Goal: Task Accomplishment & Management: Complete application form

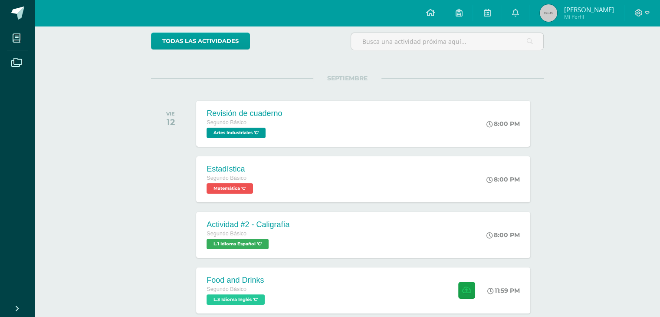
scroll to position [72, 0]
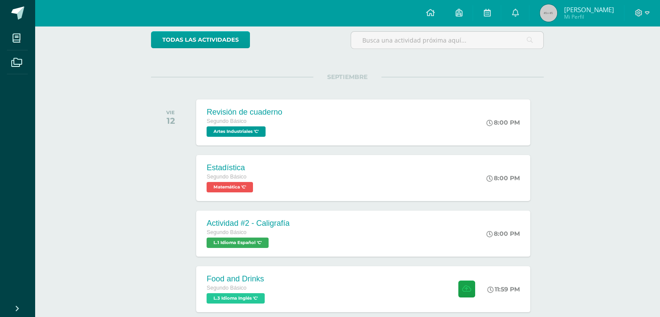
drag, startPoint x: 658, startPoint y: 56, endPoint x: 666, endPoint y: 64, distance: 11.4
click at [660, 64] on html "Mis cursos Archivos Cerrar panel Artes Industriales Segundo Básico "C" Artes Pl…" at bounding box center [330, 203] width 660 height 550
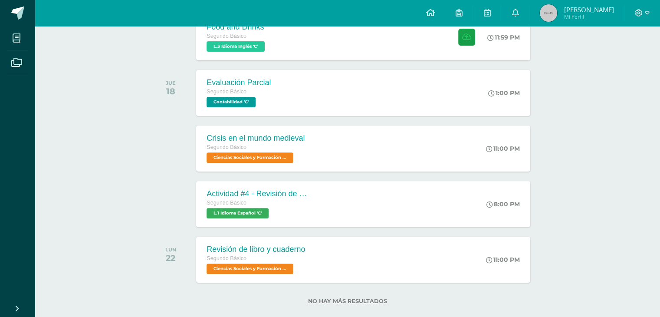
scroll to position [323, 0]
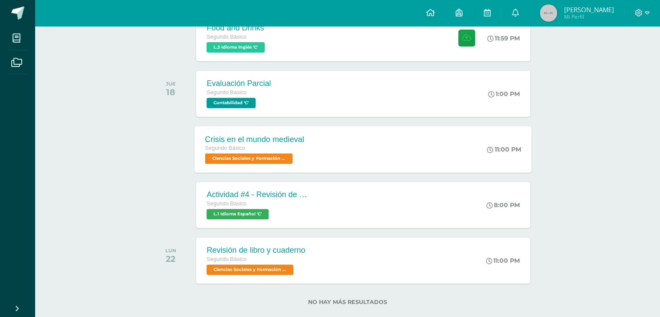
click at [472, 148] on div "Crisis en el mundo medieval Segundo Básico Ciencias Sociales y Formación Ciudad…" at bounding box center [363, 149] width 337 height 46
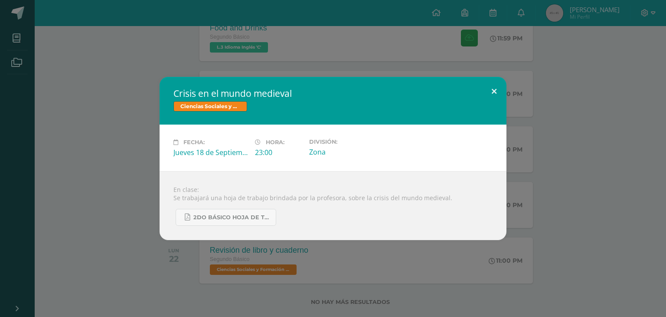
drag, startPoint x: 493, startPoint y: 98, endPoint x: 500, endPoint y: 90, distance: 10.1
click at [500, 90] on button at bounding box center [494, 91] width 25 height 29
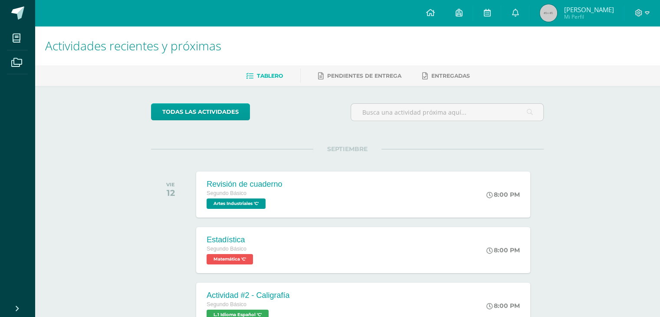
click at [570, 20] on span "Mi Perfil" at bounding box center [588, 16] width 50 height 7
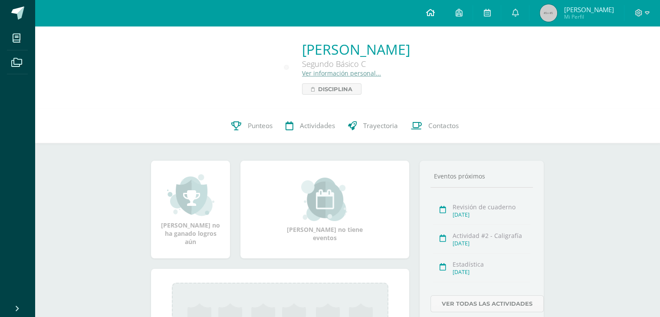
click at [434, 6] on link at bounding box center [429, 13] width 29 height 26
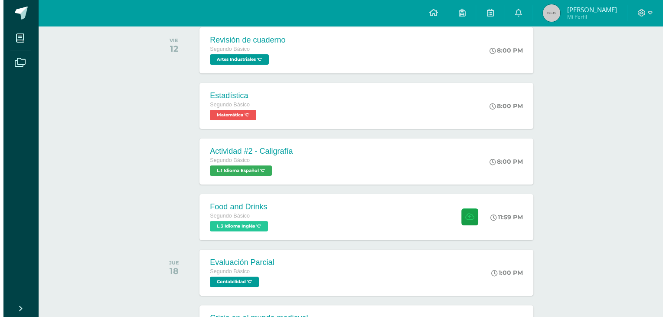
scroll to position [145, 0]
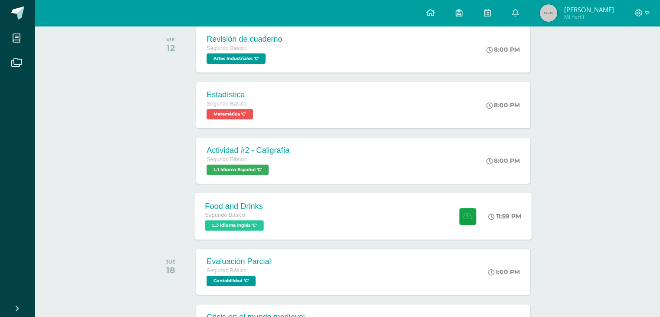
click at [351, 224] on div "Food and Drinks Segundo Básico L.3 Idioma Inglés 'C' 11:59 PM Food and Drinks L…" at bounding box center [363, 216] width 337 height 46
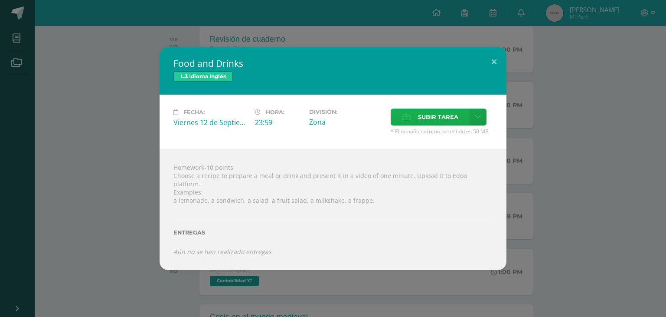
click at [419, 125] on span "Subir tarea" at bounding box center [438, 117] width 40 height 16
click at [0, 0] on input "Subir tarea" at bounding box center [0, 0] width 0 height 0
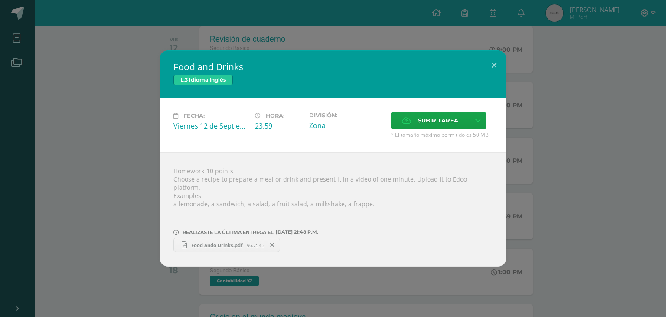
click at [254, 242] on span "96.75KB" at bounding box center [256, 245] width 18 height 7
click at [439, 230] on div "REALIZASTE LA ÚLTIMA ENTREGA EL 11 DE septiembre A LAS 21:48 P.M." at bounding box center [333, 232] width 319 height 6
click at [244, 242] on span "Food ando Drinks.pdf" at bounding box center [217, 245] width 60 height 7
